Goal: Transaction & Acquisition: Download file/media

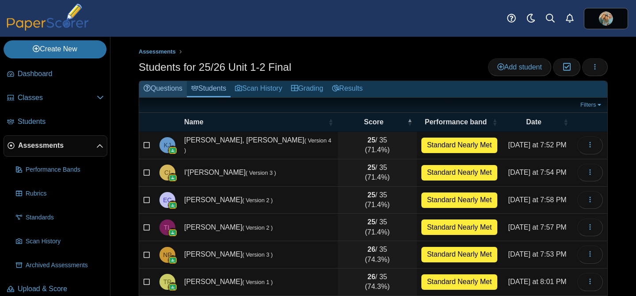
click at [160, 87] on link "Questions" at bounding box center [163, 89] width 48 height 16
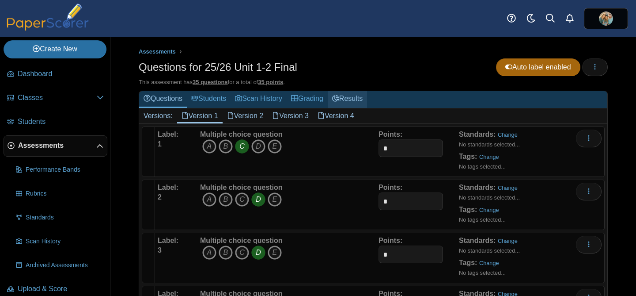
click at [358, 95] on link "Results" at bounding box center [347, 99] width 39 height 16
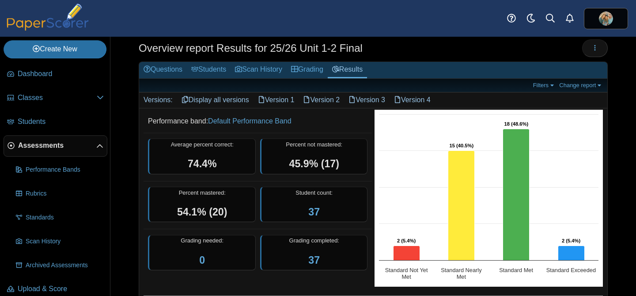
scroll to position [18, 0]
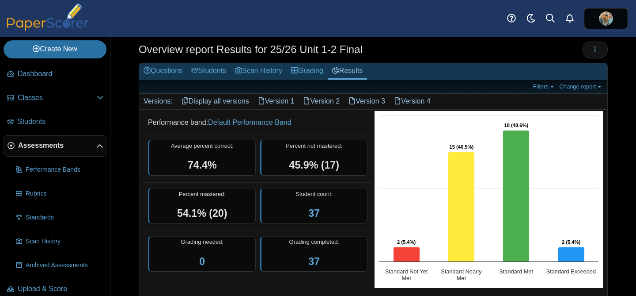
click at [209, 99] on link "Display all versions" at bounding box center [215, 101] width 76 height 15
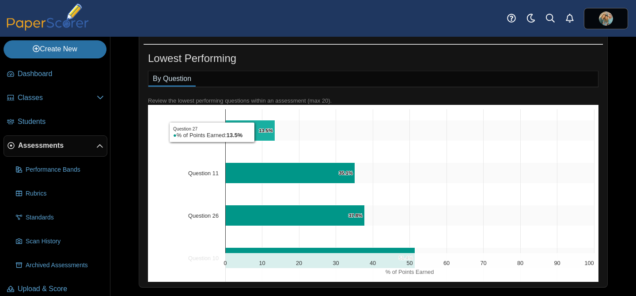
click at [259, 132] on text "13.5% ​ 13.5%" at bounding box center [266, 130] width 14 height 5
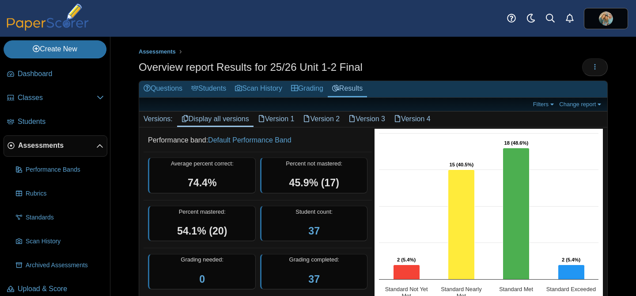
click at [280, 120] on link "Version 1" at bounding box center [277, 118] width 46 height 15
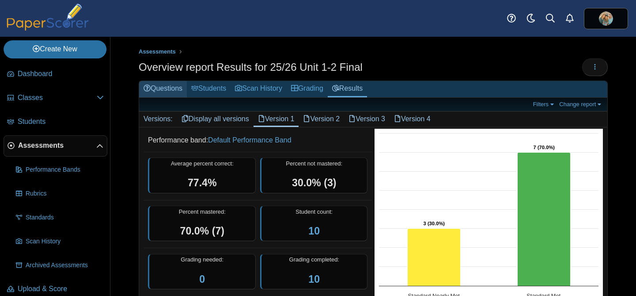
click at [160, 91] on link "Questions" at bounding box center [163, 89] width 48 height 16
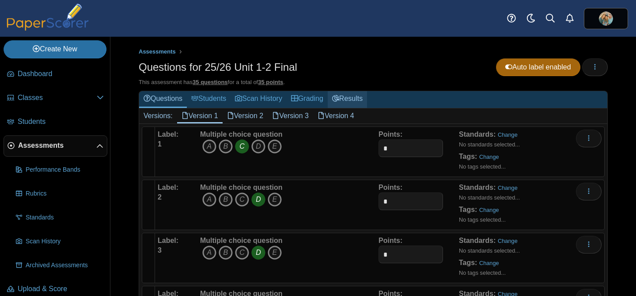
click at [350, 99] on link "Results" at bounding box center [347, 99] width 39 height 16
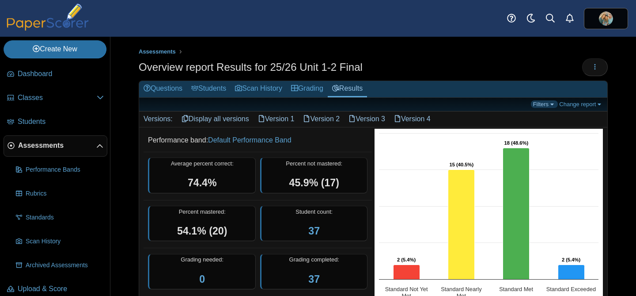
click at [548, 106] on link "Filters" at bounding box center [544, 104] width 27 height 8
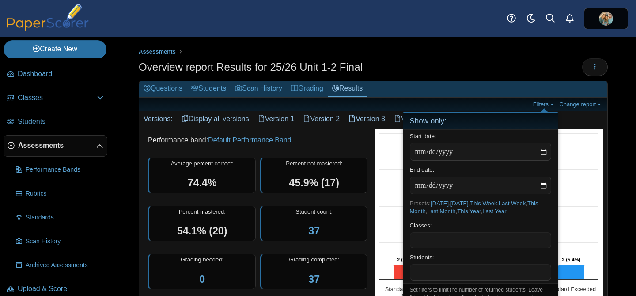
click at [570, 120] on h2 "Versions: Display all versions Version 1 Version 2 Version 3 Version 4" at bounding box center [373, 118] width 468 height 15
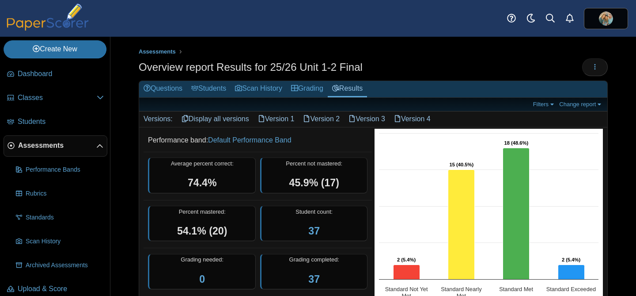
click at [195, 118] on link "Display all versions" at bounding box center [215, 118] width 76 height 15
click at [234, 140] on link "Default Performance Band" at bounding box center [250, 140] width 84 height 8
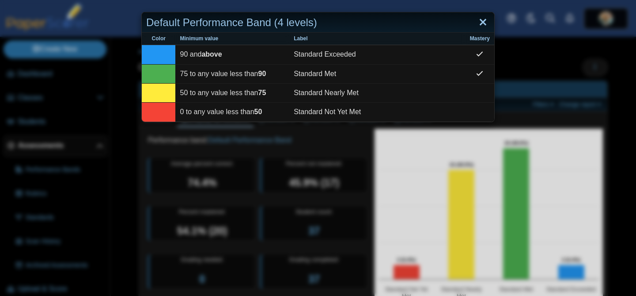
click at [482, 20] on link "Close" at bounding box center [483, 22] width 14 height 15
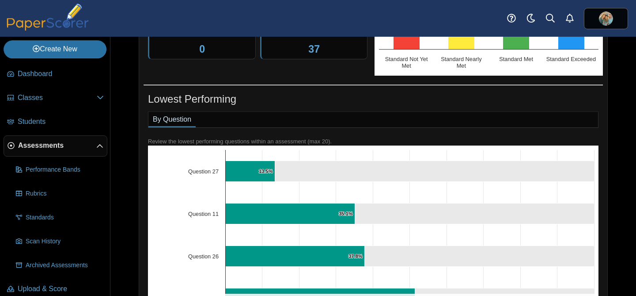
scroll to position [231, 0]
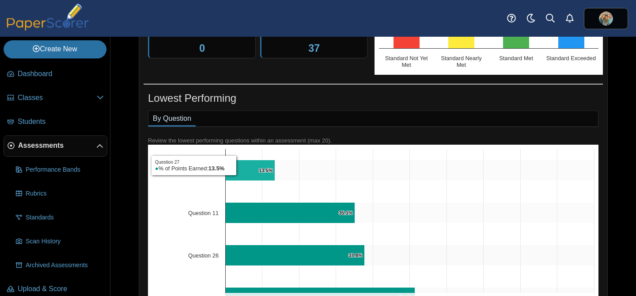
click at [239, 165] on icon "Question 27, 13.5%. % of Points Earned." at bounding box center [250, 170] width 49 height 21
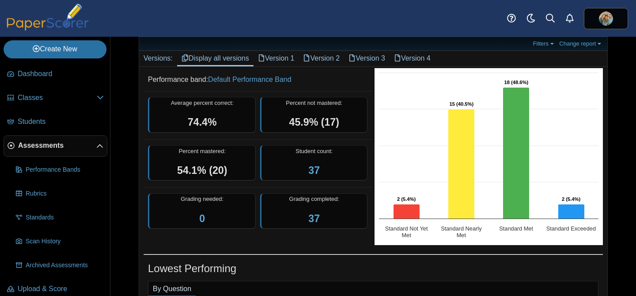
scroll to position [58, 0]
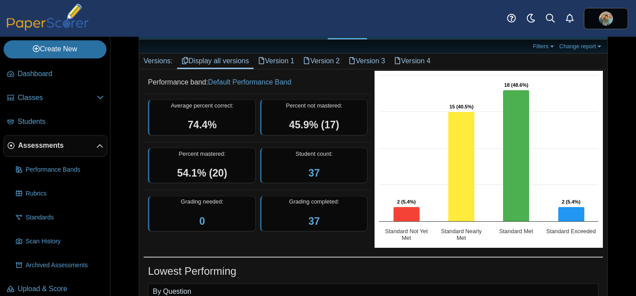
click at [627, 84] on div "Assessments Overview report Results for 25/26 Unit 1-2 Final Loading…" at bounding box center [373, 108] width 526 height 259
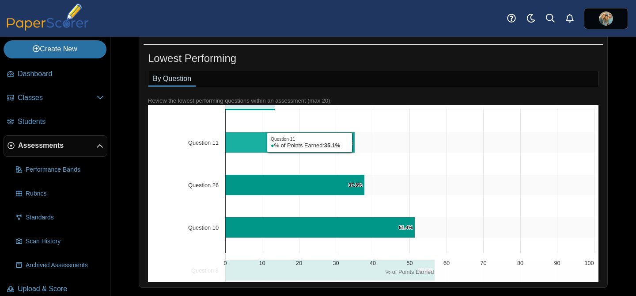
scroll to position [0, 0]
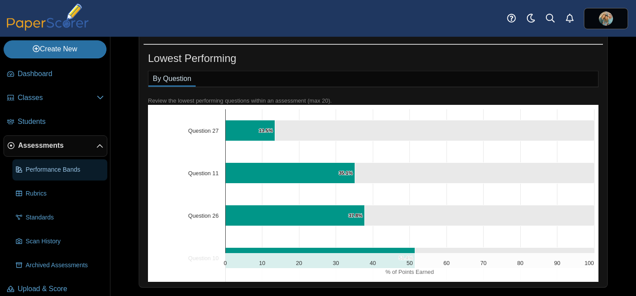
click at [70, 170] on span "Performance Bands" at bounding box center [65, 169] width 78 height 9
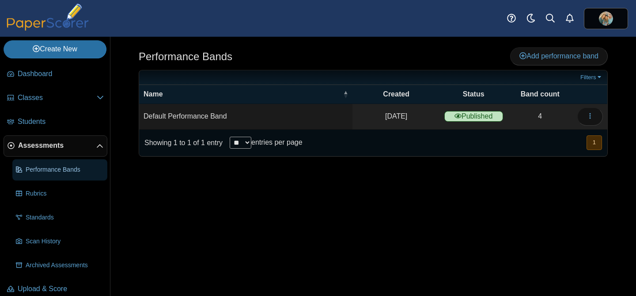
scroll to position [10, 0]
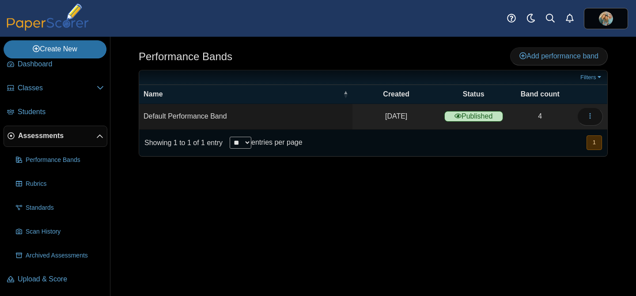
click at [49, 133] on span "Assessments" at bounding box center [57, 136] width 78 height 10
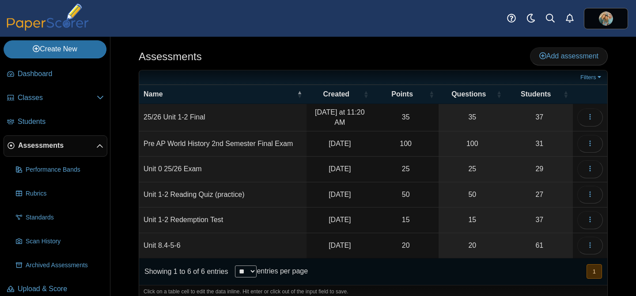
click at [225, 121] on td "25/26 Unit 1-2 Final" at bounding box center [222, 117] width 167 height 27
click at [591, 117] on icon "button" at bounding box center [590, 116] width 7 height 7
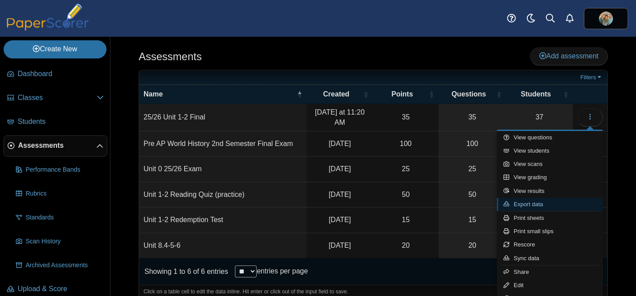
click at [525, 206] on link "Export data" at bounding box center [550, 204] width 106 height 13
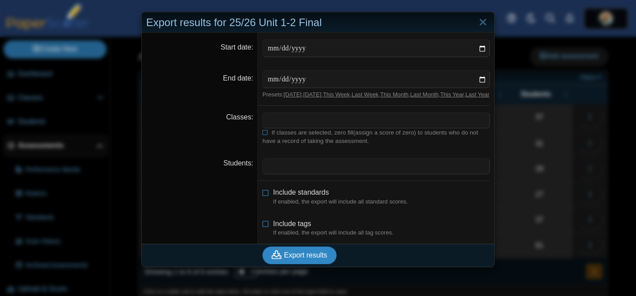
click at [306, 258] on span "Export results" at bounding box center [305, 255] width 43 height 8
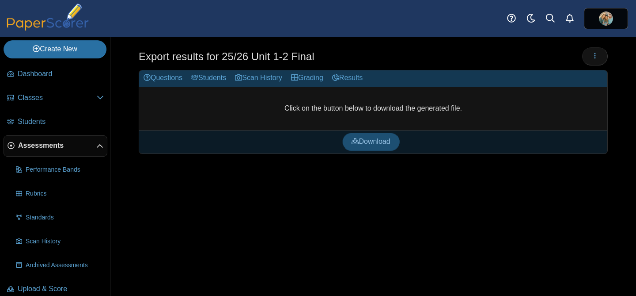
click at [366, 141] on span "Download" at bounding box center [371, 141] width 38 height 8
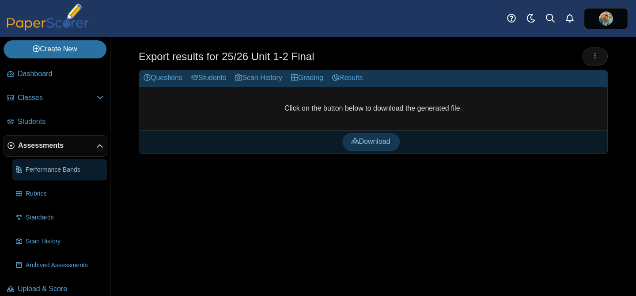
click at [42, 168] on span "Performance Bands" at bounding box center [65, 169] width 78 height 9
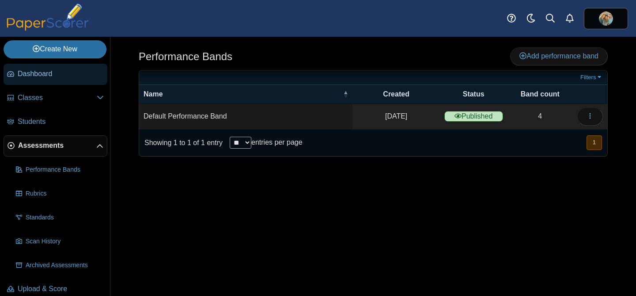
click at [48, 78] on span "Dashboard" at bounding box center [61, 74] width 86 height 10
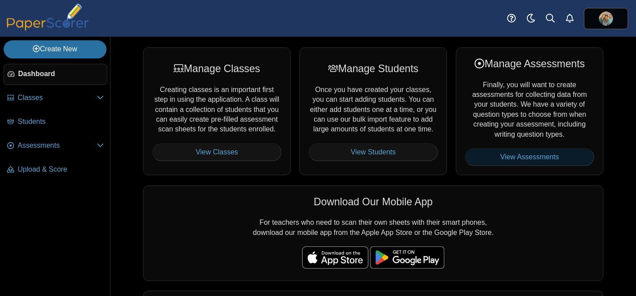
click at [495, 155] on link "View Assessments" at bounding box center [529, 157] width 129 height 18
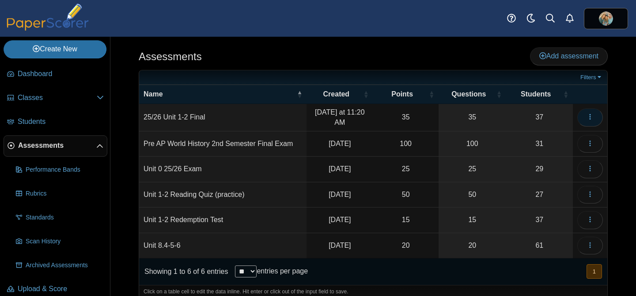
click at [589, 114] on icon "button" at bounding box center [590, 116] width 7 height 7
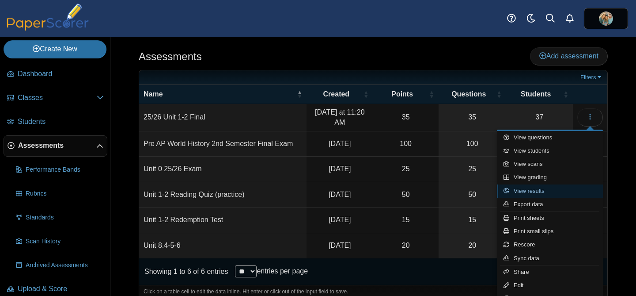
click at [528, 190] on link "View results" at bounding box center [550, 190] width 106 height 13
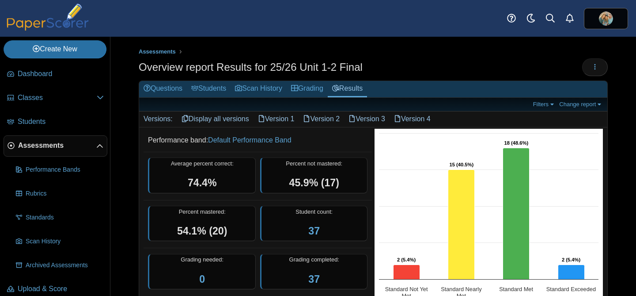
click at [274, 120] on link "Version 1" at bounding box center [277, 118] width 46 height 15
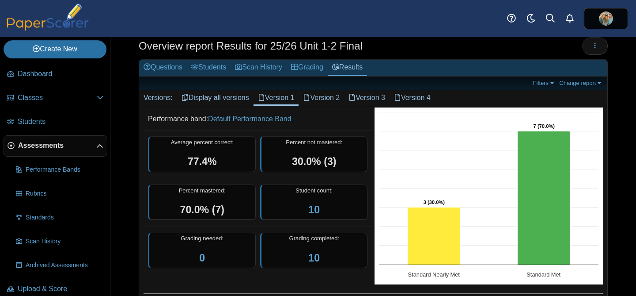
scroll to position [25, 0]
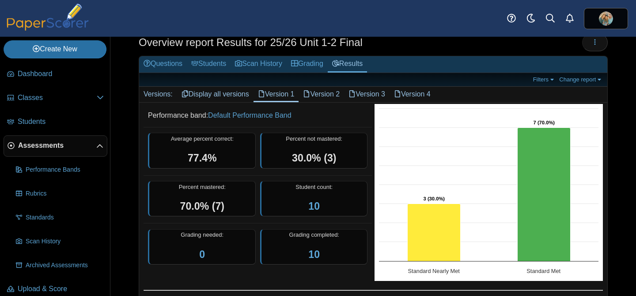
click at [340, 94] on link "Version 2" at bounding box center [322, 94] width 46 height 15
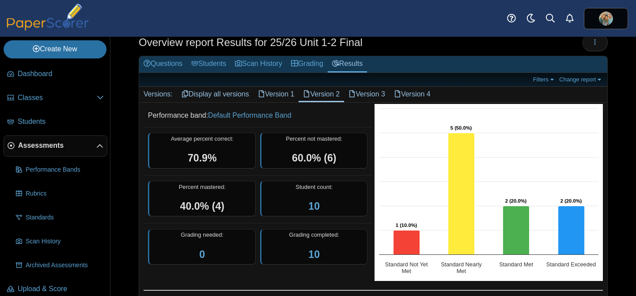
scroll to position [24, 0]
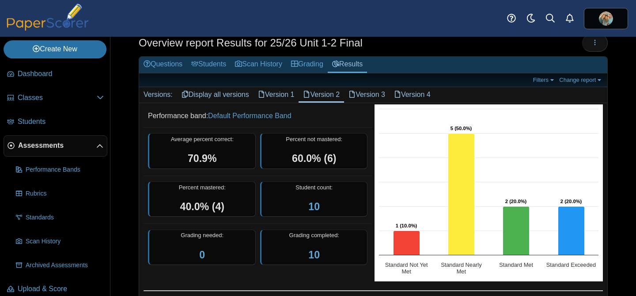
click at [376, 93] on link "Version 3" at bounding box center [367, 94] width 46 height 15
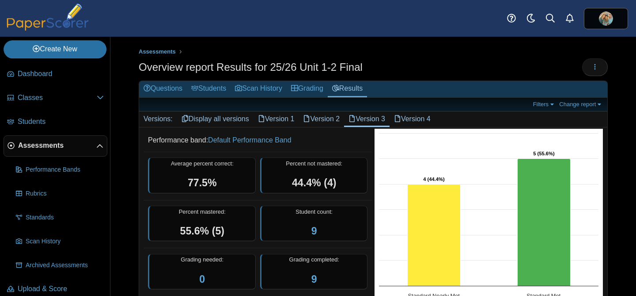
click at [420, 115] on link "Version 4" at bounding box center [413, 118] width 46 height 15
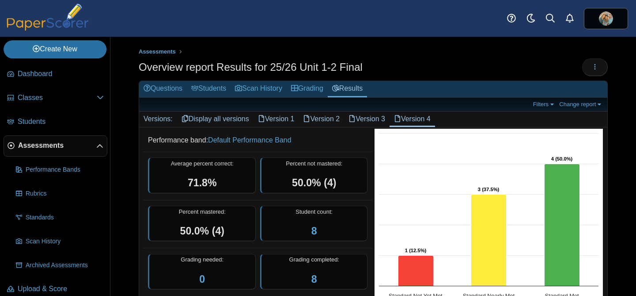
click at [205, 117] on link "Display all versions" at bounding box center [215, 118] width 76 height 15
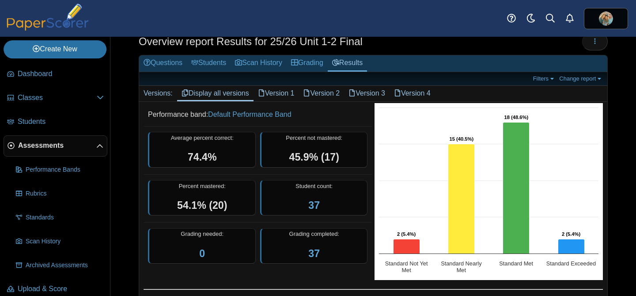
scroll to position [28, 0]
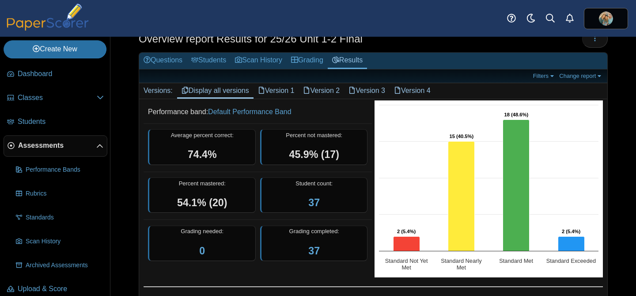
click at [279, 91] on link "Version 1" at bounding box center [277, 90] width 46 height 15
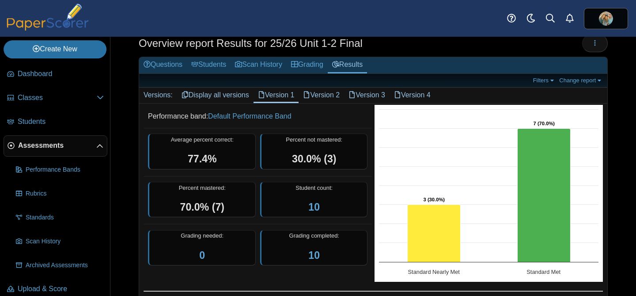
scroll to position [28, 0]
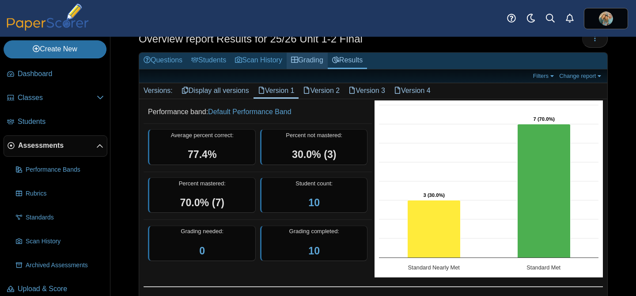
click at [312, 59] on link "Grading" at bounding box center [307, 61] width 41 height 16
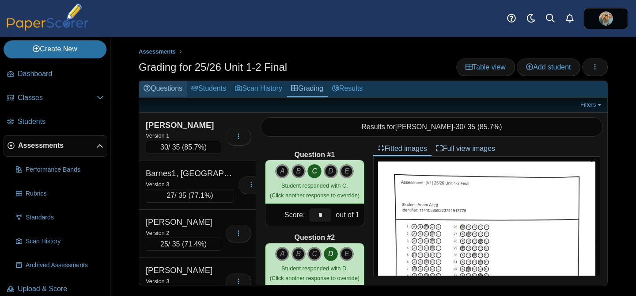
click at [168, 85] on link "Questions" at bounding box center [163, 89] width 48 height 16
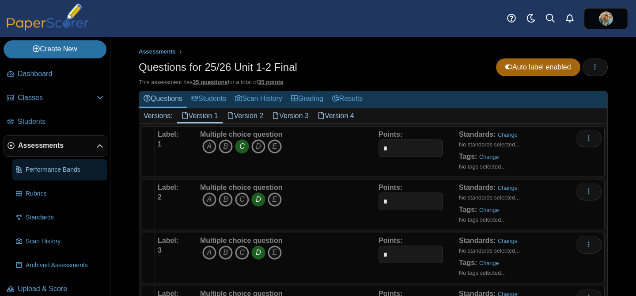
click at [68, 162] on link "Performance Bands" at bounding box center [59, 169] width 95 height 21
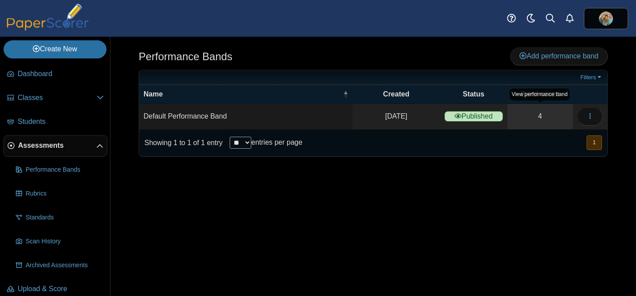
click at [542, 117] on link "4" at bounding box center [540, 116] width 65 height 25
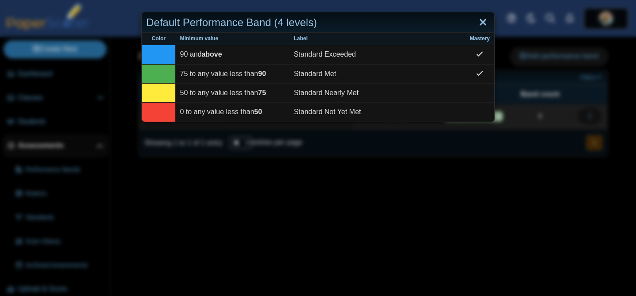
click at [483, 24] on link "Close" at bounding box center [483, 22] width 14 height 15
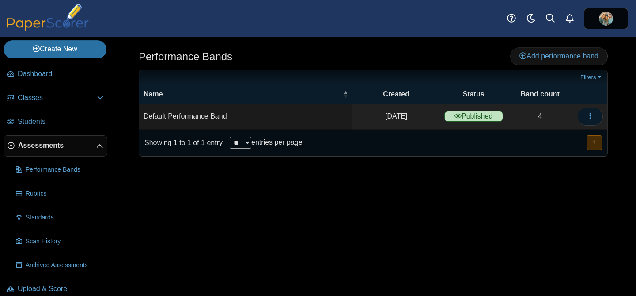
click at [588, 114] on icon "button" at bounding box center [590, 115] width 7 height 7
click at [542, 135] on link "Details" at bounding box center [550, 136] width 106 height 13
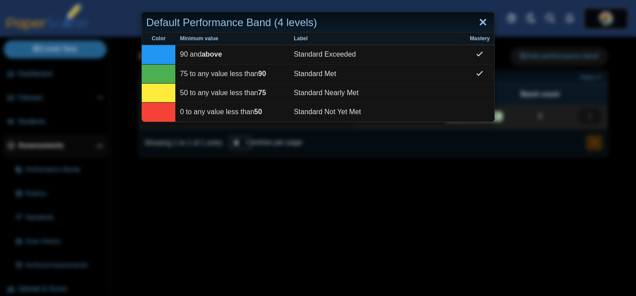
click at [482, 21] on link "Close" at bounding box center [483, 22] width 14 height 15
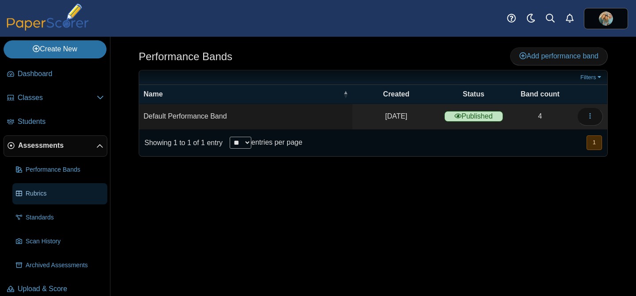
click at [55, 191] on span "Rubrics" at bounding box center [65, 193] width 78 height 9
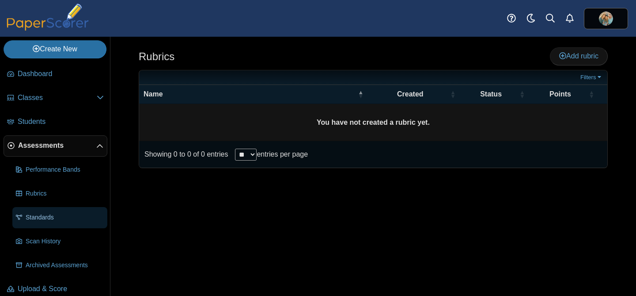
click at [43, 216] on span "Standards" at bounding box center [65, 217] width 78 height 9
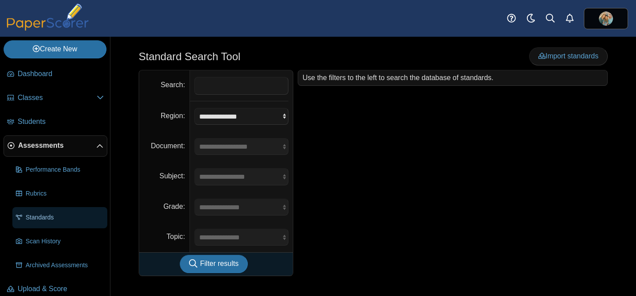
scroll to position [10, 0]
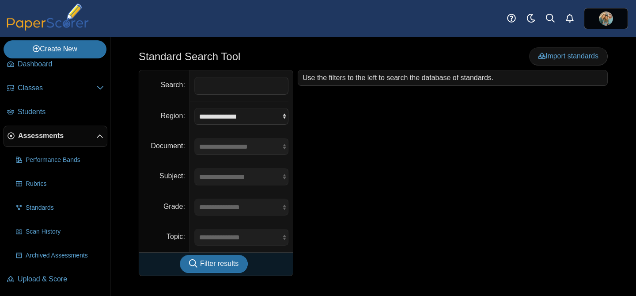
click at [39, 135] on span "Assessments" at bounding box center [57, 136] width 78 height 10
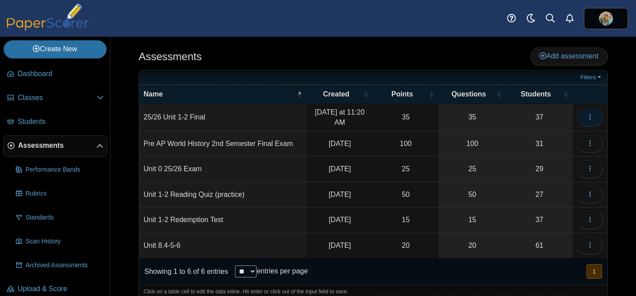
click at [587, 117] on icon "button" at bounding box center [590, 116] width 7 height 7
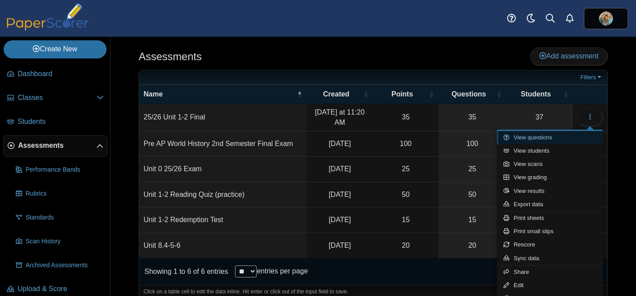
click at [533, 138] on link "View questions" at bounding box center [550, 137] width 106 height 13
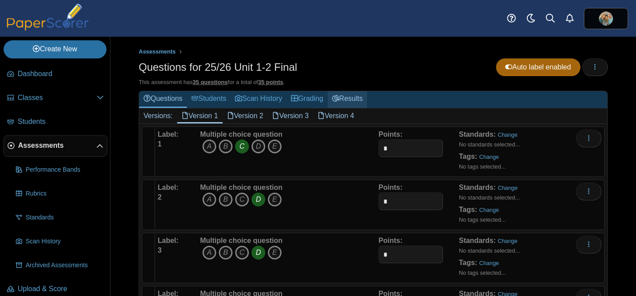
click at [354, 100] on link "Results" at bounding box center [347, 99] width 39 height 16
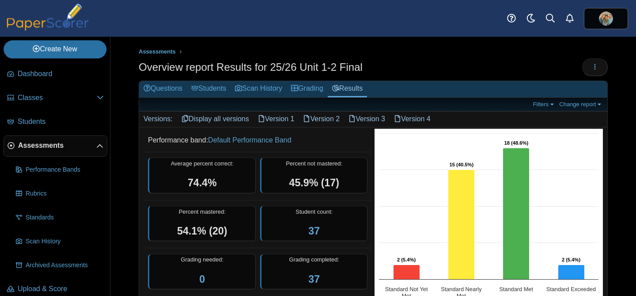
click at [269, 121] on link "Version 1" at bounding box center [277, 118] width 46 height 15
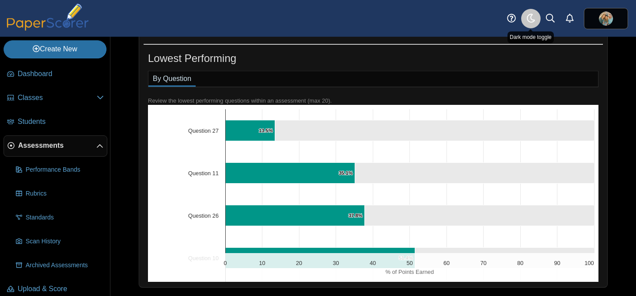
click at [529, 15] on icon "Style variation" at bounding box center [531, 18] width 9 height 9
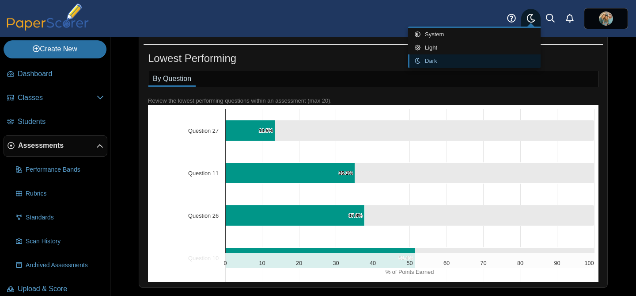
click at [473, 14] on div "Dashboard Classes Archived classes Students Alerts" at bounding box center [318, 18] width 636 height 37
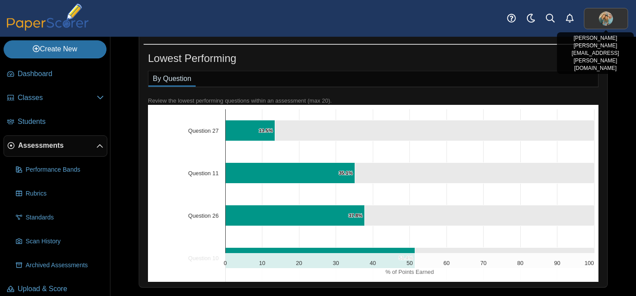
click at [612, 17] on img at bounding box center [606, 18] width 14 height 14
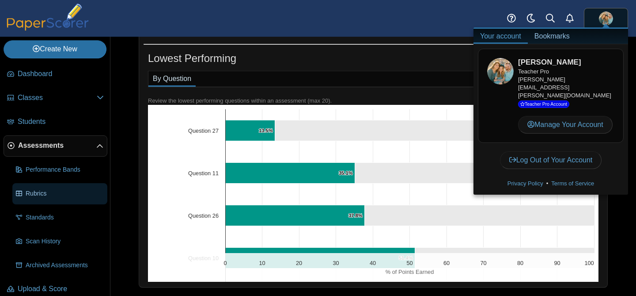
scroll to position [10, 0]
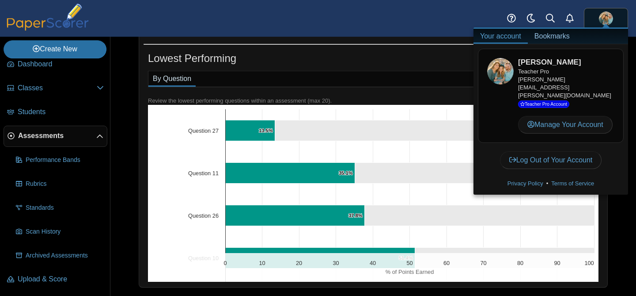
click at [143, 185] on div "Lowest Performing By Question Chart Bar chart with 2 data series. View as data …" at bounding box center [373, 162] width 468 height 249
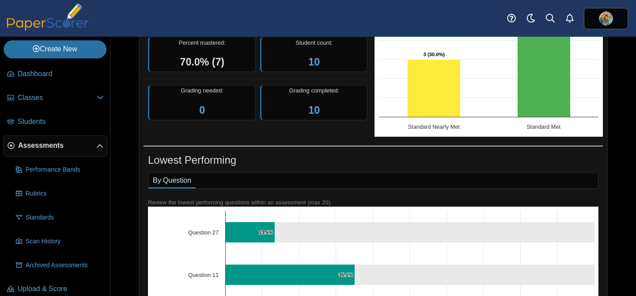
scroll to position [0, 0]
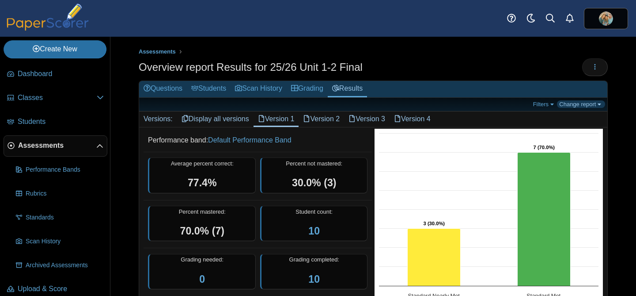
click at [600, 105] on link "Change report" at bounding box center [581, 104] width 48 height 8
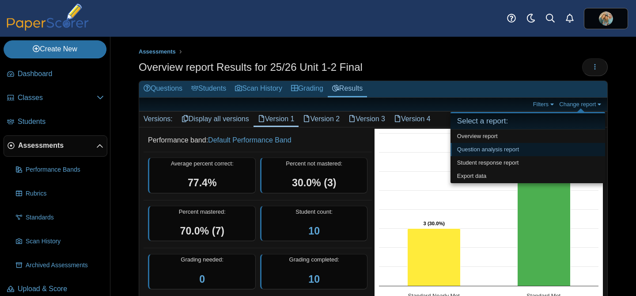
click at [477, 146] on link "Question analysis report" at bounding box center [528, 149] width 155 height 13
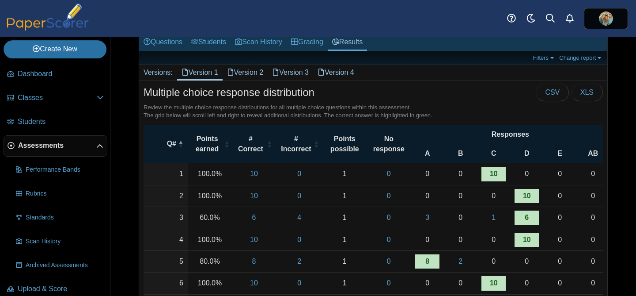
scroll to position [55, 0]
